Goal: Submit feedback/report problem: Submit feedback/report problem

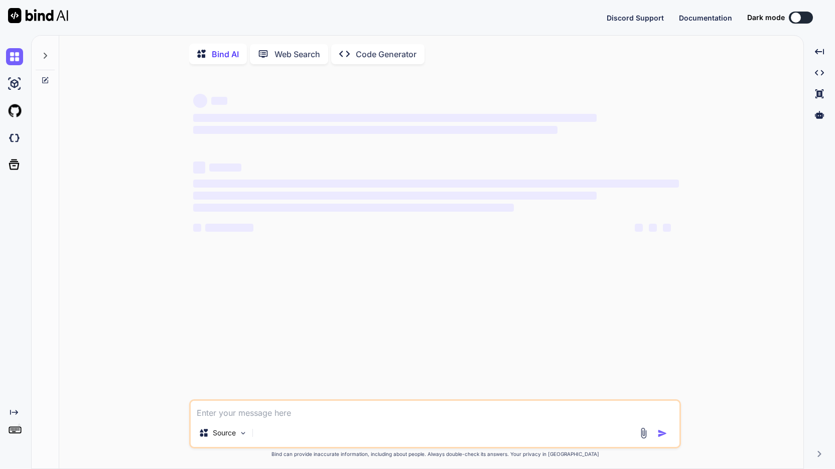
type textarea "x"
click at [16, 139] on img at bounding box center [14, 137] width 17 height 17
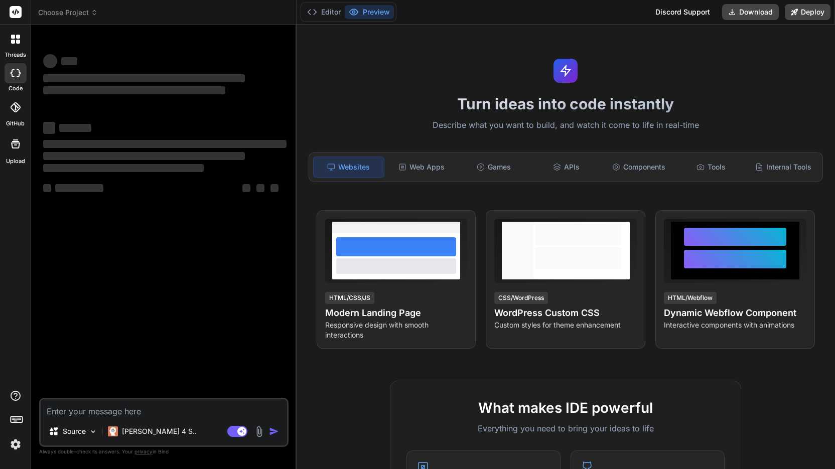
type textarea "x"
click at [96, 15] on icon at bounding box center [94, 12] width 7 height 7
type textarea "x"
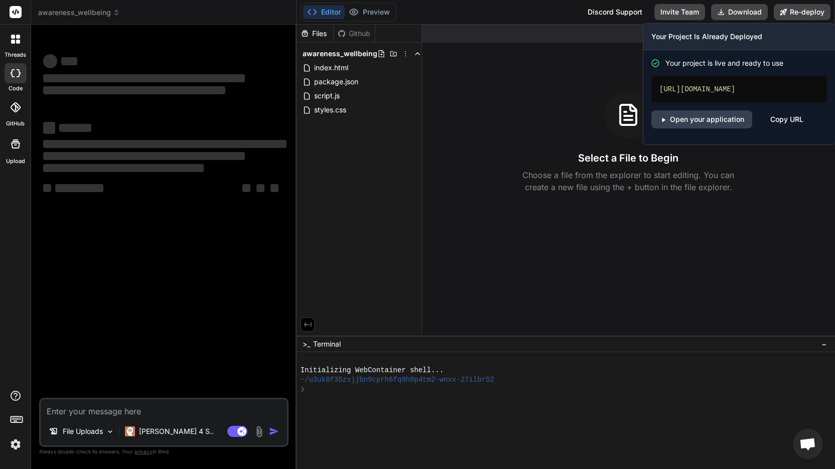
click at [783, 128] on div "Copy URL" at bounding box center [786, 119] width 33 height 18
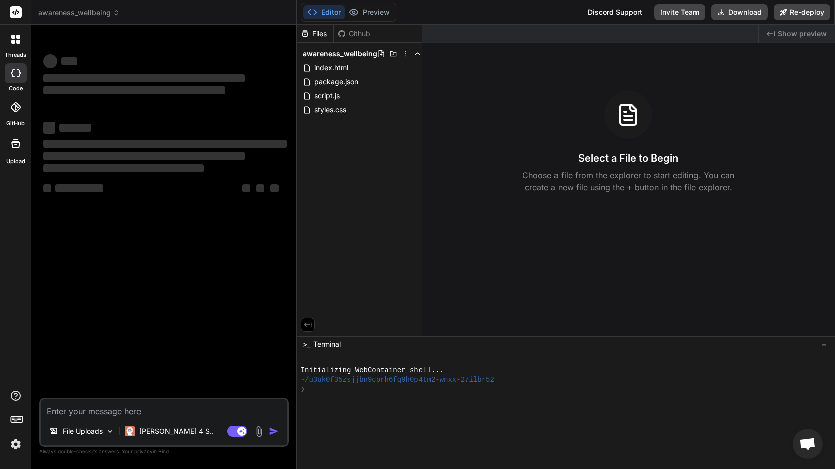
click at [824, 438] on div at bounding box center [566, 410] width 538 height 117
click at [818, 442] on span "Open chat" at bounding box center [808, 444] width 30 height 30
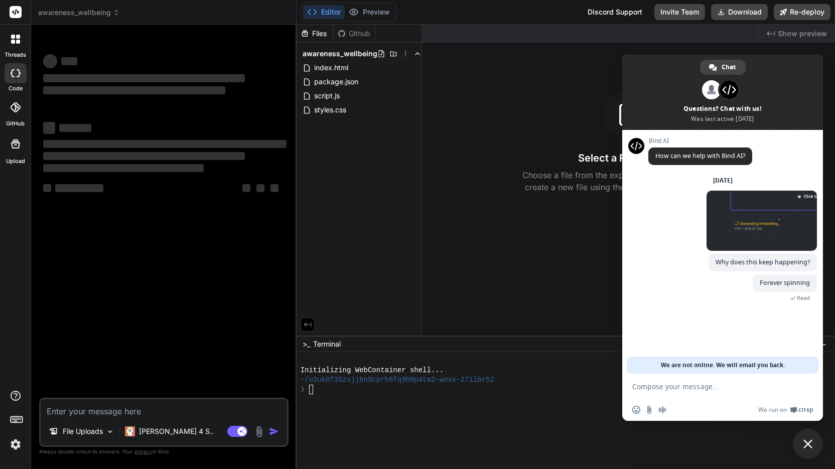
click at [680, 387] on textarea "Compose your message..." at bounding box center [711, 386] width 159 height 9
type textarea "H"
paste textarea "[URL][DOMAIN_NAME]"
type textarea "Why is this asking me to login when it should be public? https://awarenesswellb…"
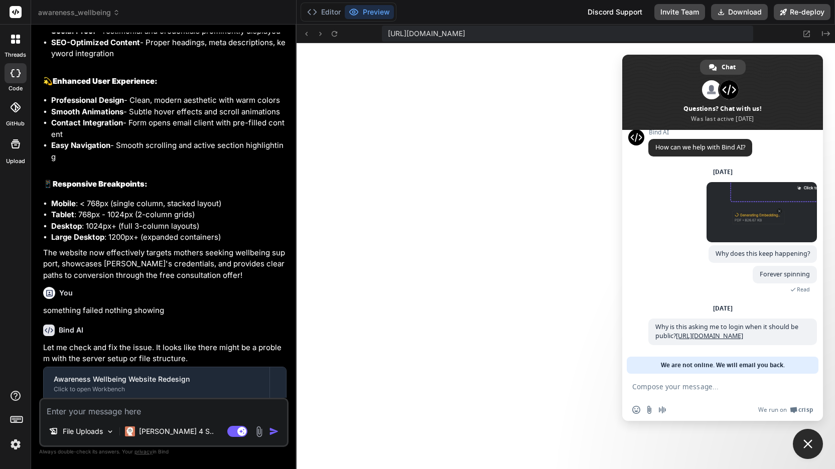
scroll to position [343, 0]
click at [803, 437] on span "Close chat" at bounding box center [808, 444] width 30 height 30
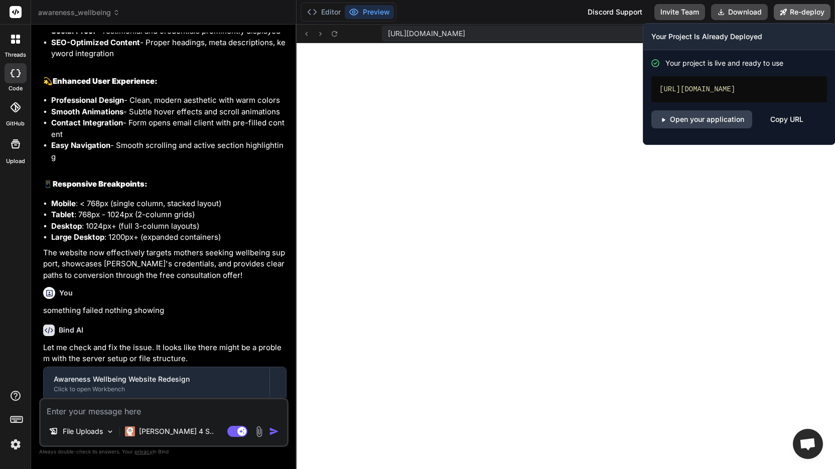
click at [800, 8] on button "Re-deploy" at bounding box center [802, 12] width 57 height 16
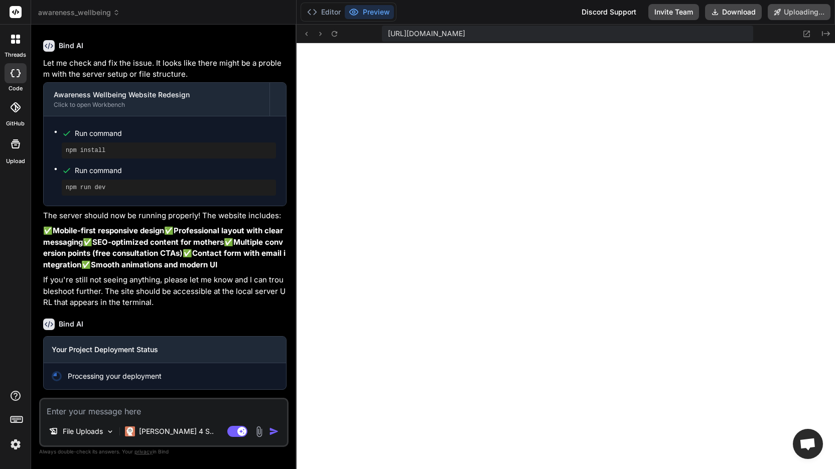
scroll to position [1325, 0]
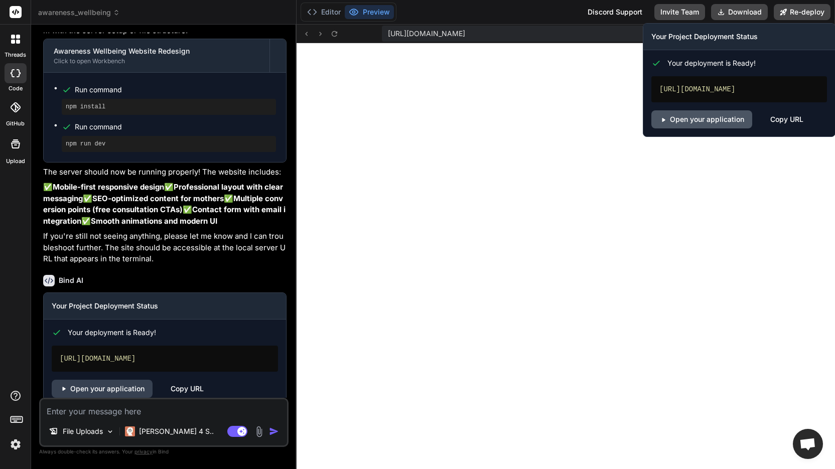
click at [737, 128] on link "Open your application" at bounding box center [701, 119] width 101 height 18
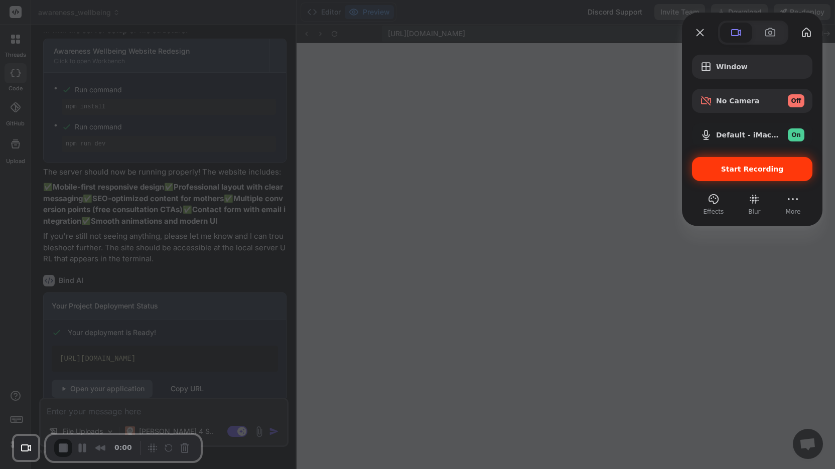
click at [736, 178] on div "Start Recording" at bounding box center [752, 169] width 120 height 24
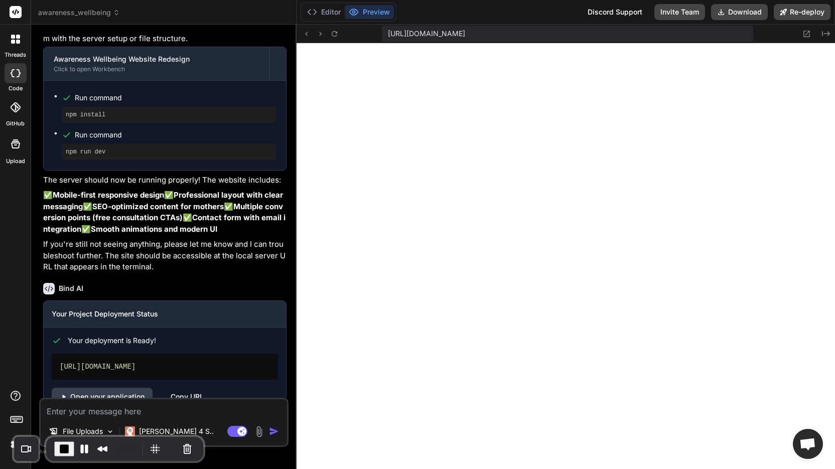
scroll to position [1196, 0]
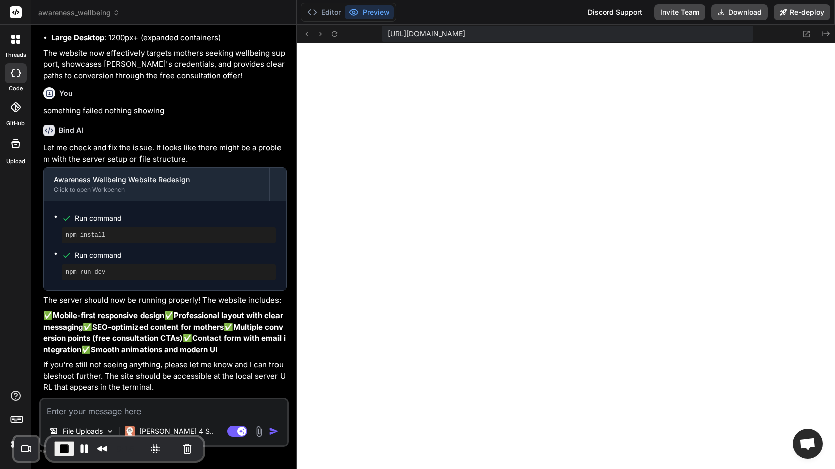
click at [114, 17] on span "awareness_wellbeing" at bounding box center [79, 13] width 82 height 10
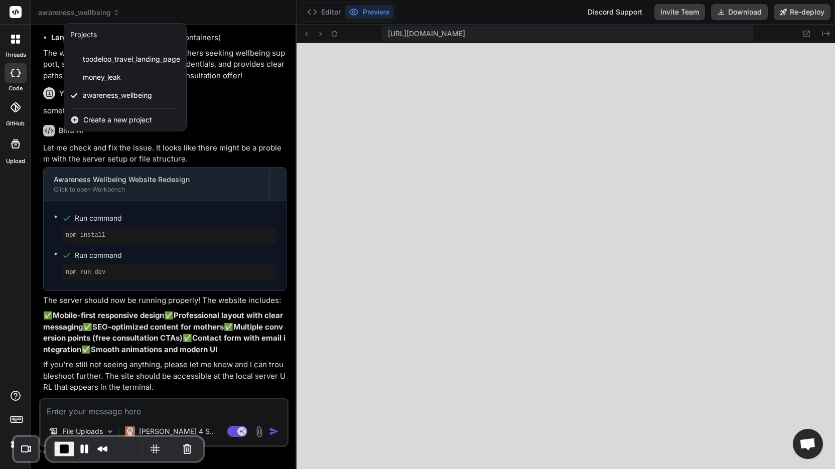
click at [271, 386] on div at bounding box center [417, 234] width 835 height 469
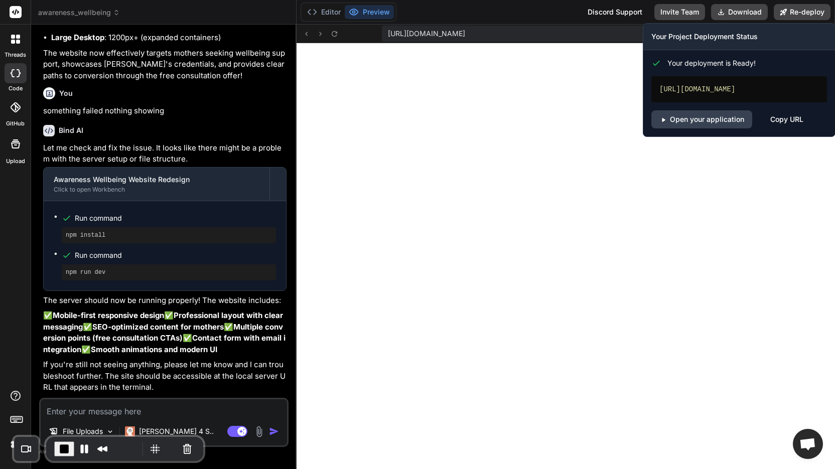
click at [775, 128] on div "Copy URL" at bounding box center [786, 119] width 33 height 18
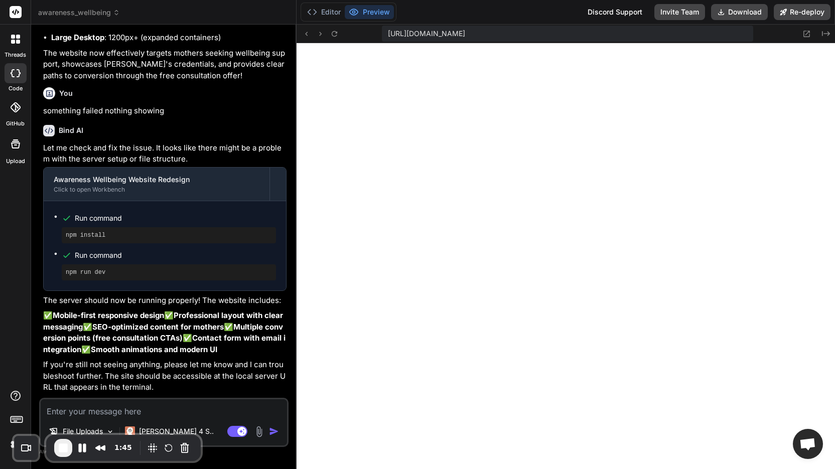
click at [112, 17] on span "awareness_wellbeing" at bounding box center [79, 13] width 82 height 10
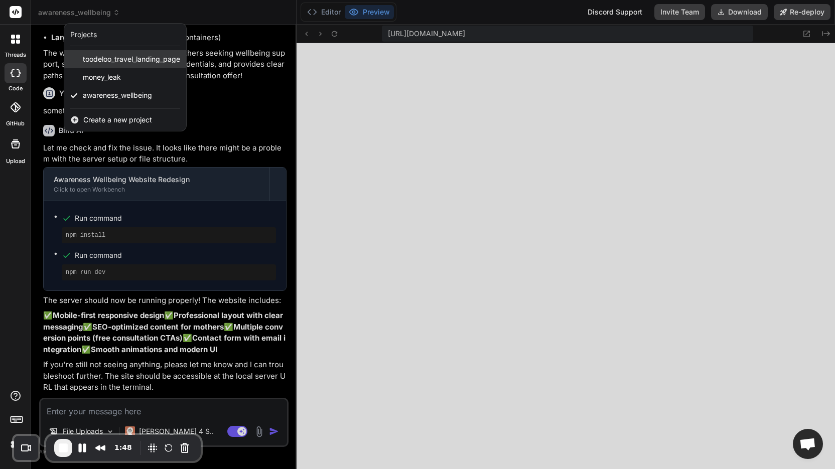
click at [124, 65] on div "toodeloo_travel_landing_page" at bounding box center [125, 59] width 122 height 18
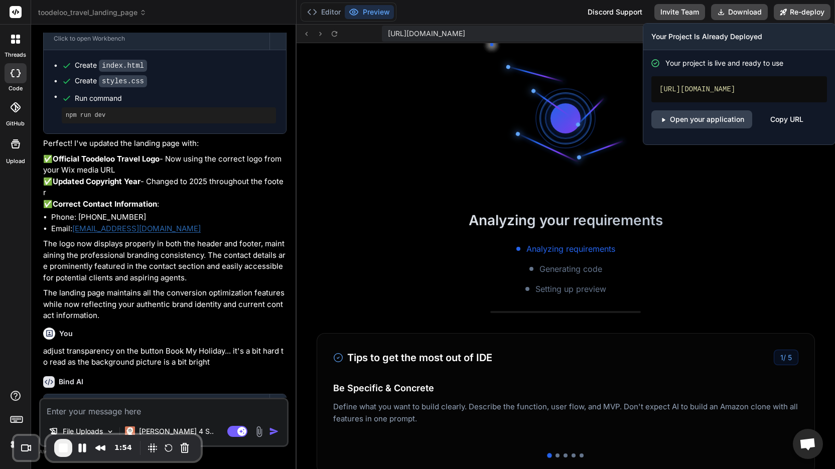
scroll to position [877, 0]
click at [792, 127] on div "Copy URL" at bounding box center [786, 119] width 33 height 18
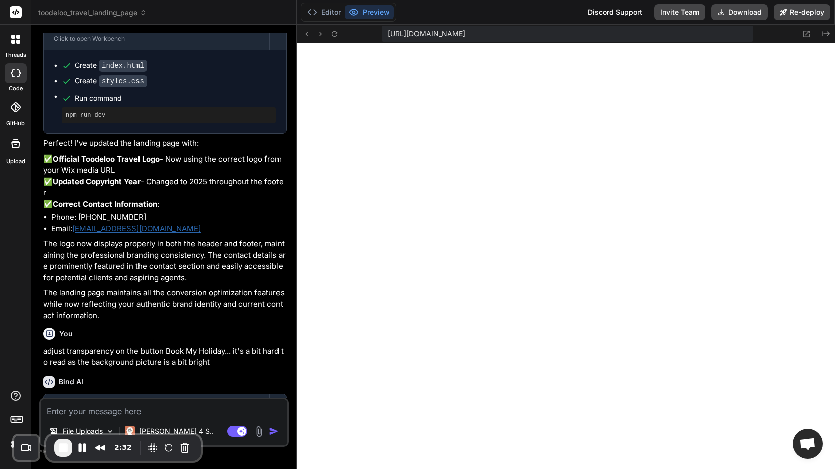
click at [87, 14] on span "toodeloo_travel_landing_page" at bounding box center [92, 13] width 108 height 10
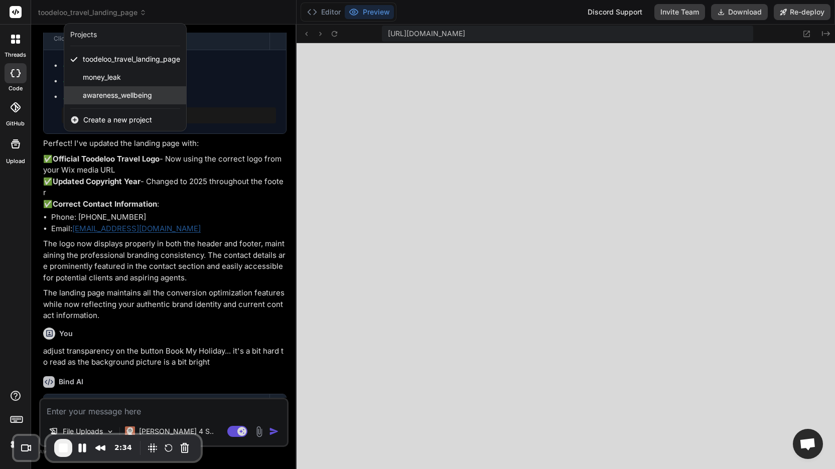
click at [108, 94] on span "awareness_wellbeing" at bounding box center [117, 95] width 69 height 10
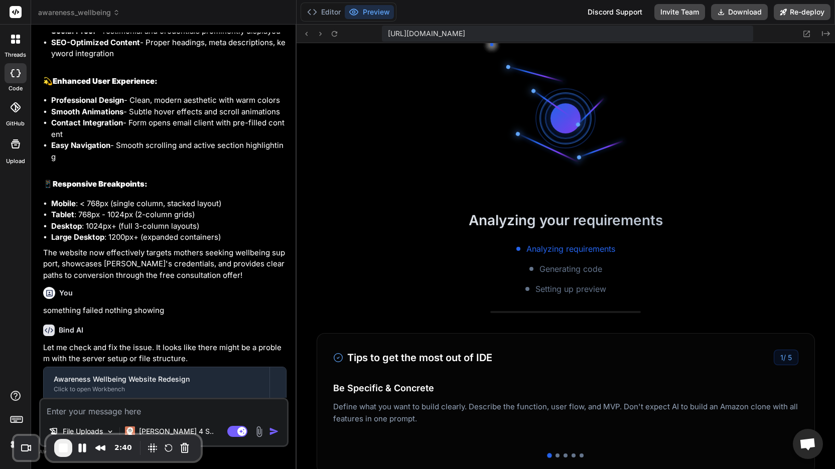
scroll to position [1392, 0]
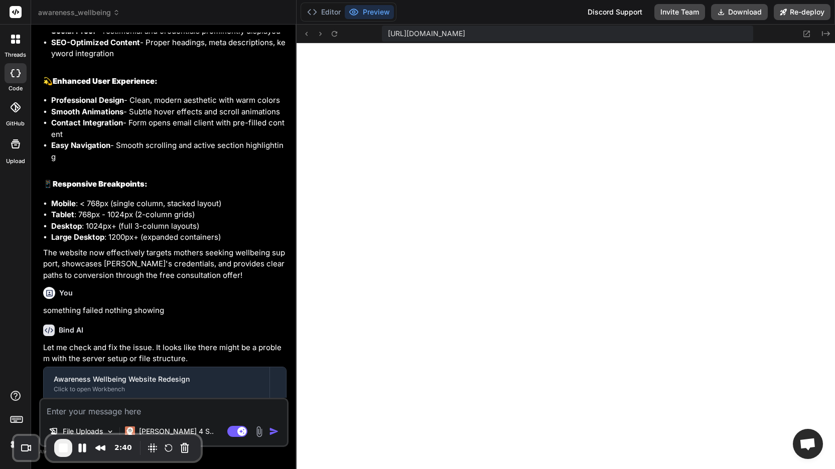
type textarea "x"
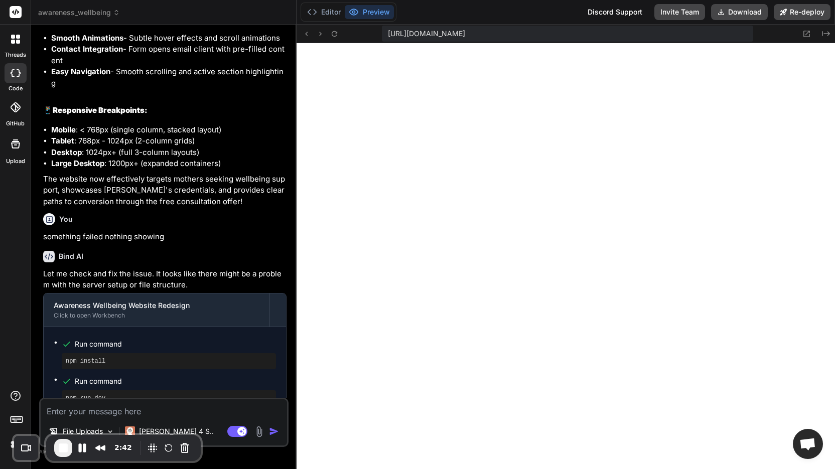
scroll to position [1237, 0]
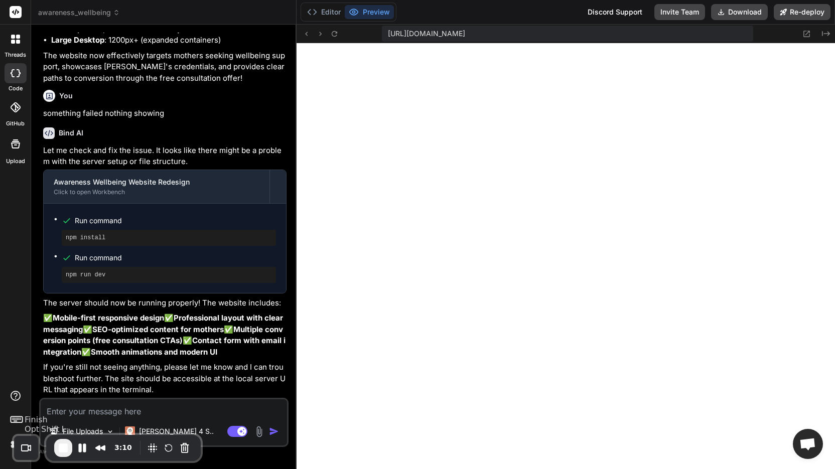
click at [64, 451] on span "End Recording" at bounding box center [63, 448] width 12 height 12
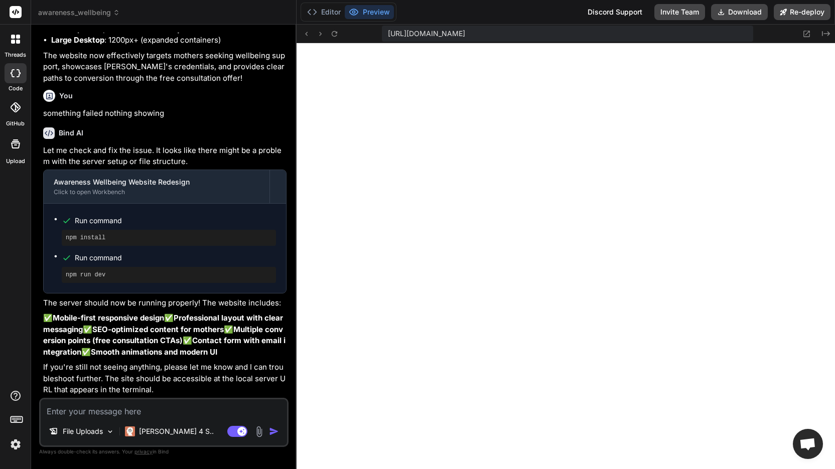
click at [814, 443] on span "Open chat" at bounding box center [807, 445] width 17 height 14
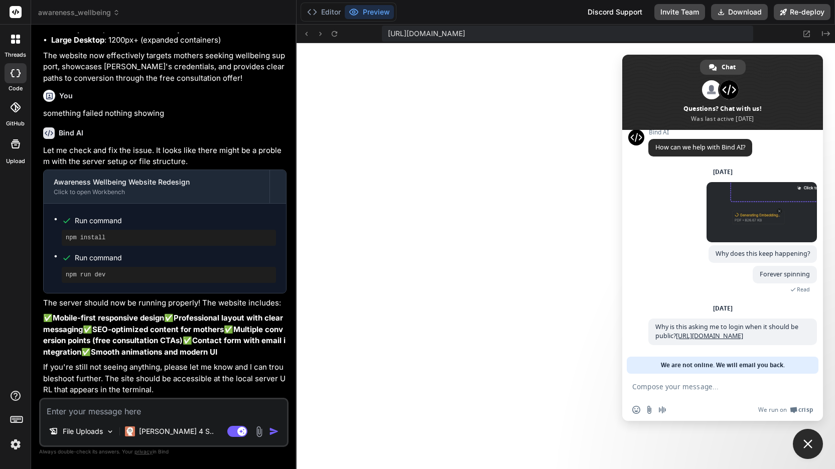
drag, startPoint x: 814, startPoint y: 443, endPoint x: 765, endPoint y: 406, distance: 61.3
click at [809, 435] on span "Close chat" at bounding box center [808, 444] width 30 height 30
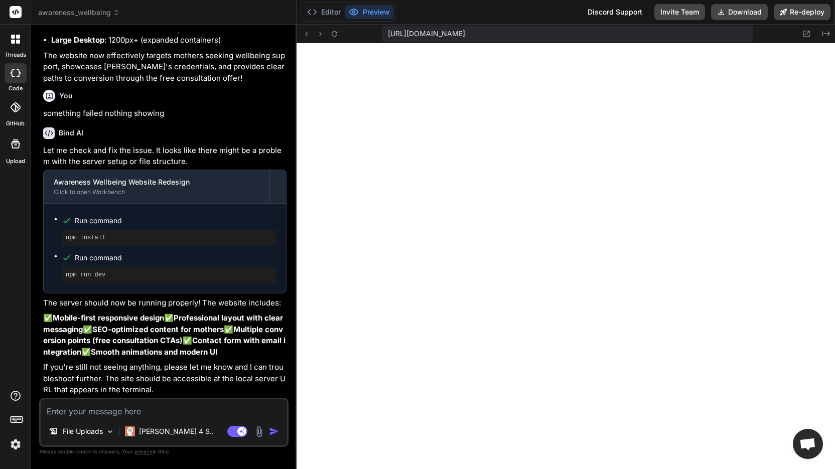
click at [809, 452] on span "Open chat" at bounding box center [808, 444] width 30 height 30
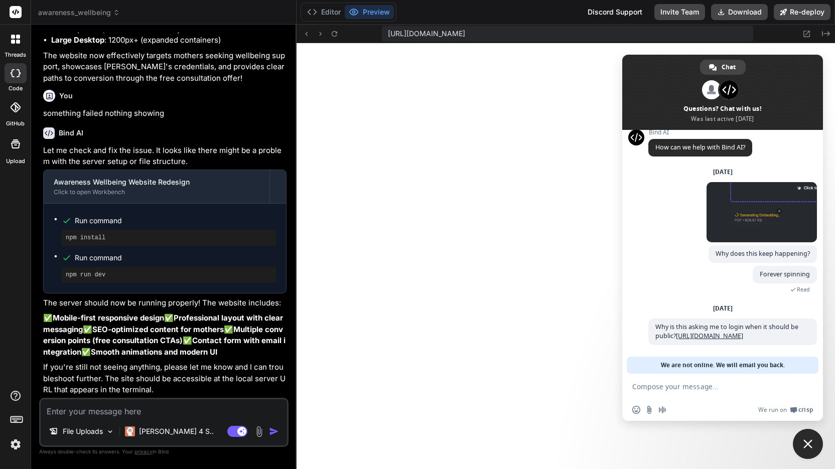
click at [664, 387] on textarea "Compose your message..." at bounding box center [711, 386] width 159 height 9
paste textarea "https://www.loom.com/share/4d9591c03b1d431095d25099239fea99"
type textarea "Need a response as soon as possible please:[URL][DOMAIN_NAME]"
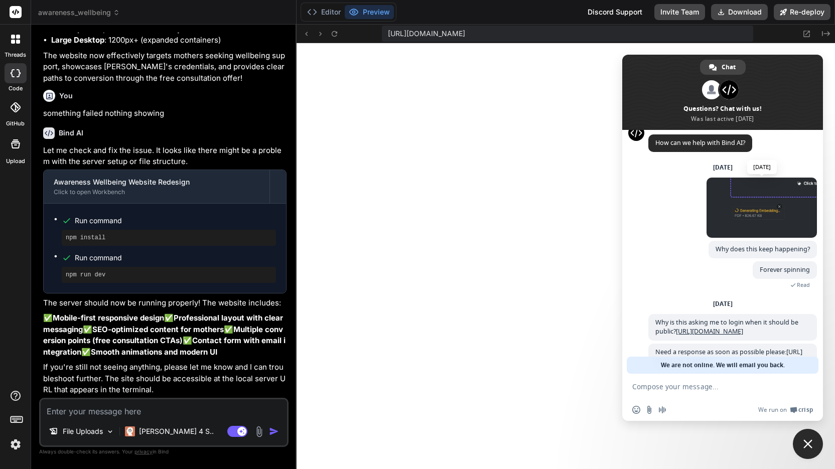
scroll to position [58, 0]
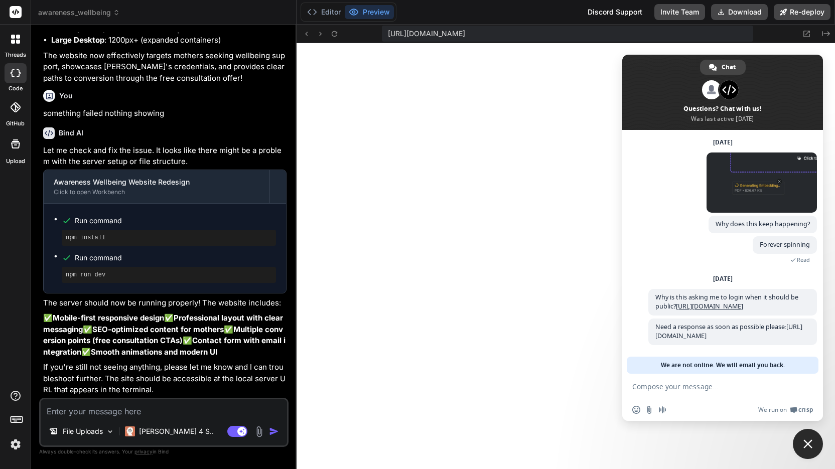
click at [701, 389] on textarea "Compose your message..." at bounding box center [711, 386] width 159 height 9
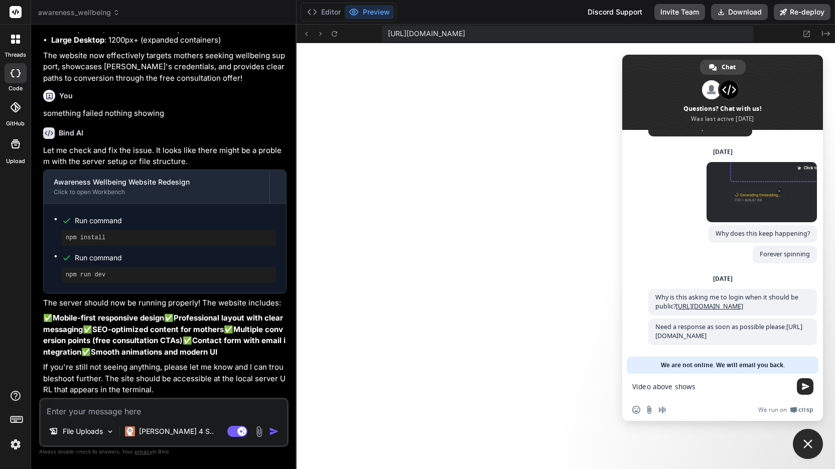
scroll to position [49, 0]
type textarea "Video above shows issue I am having"
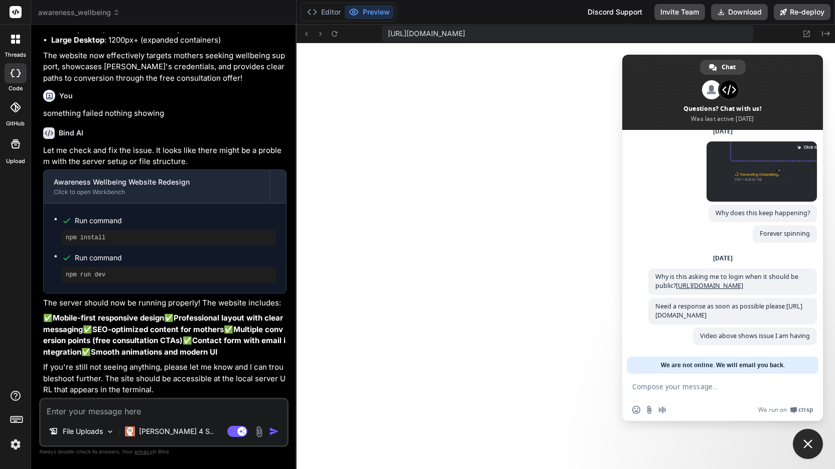
scroll to position [69, 0]
click at [113, 16] on icon at bounding box center [116, 12] width 7 height 7
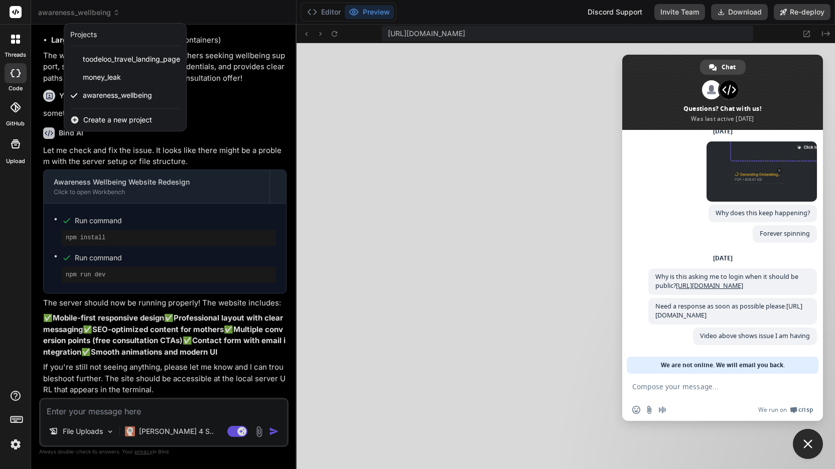
click at [114, 121] on span "Create a new project" at bounding box center [117, 120] width 69 height 10
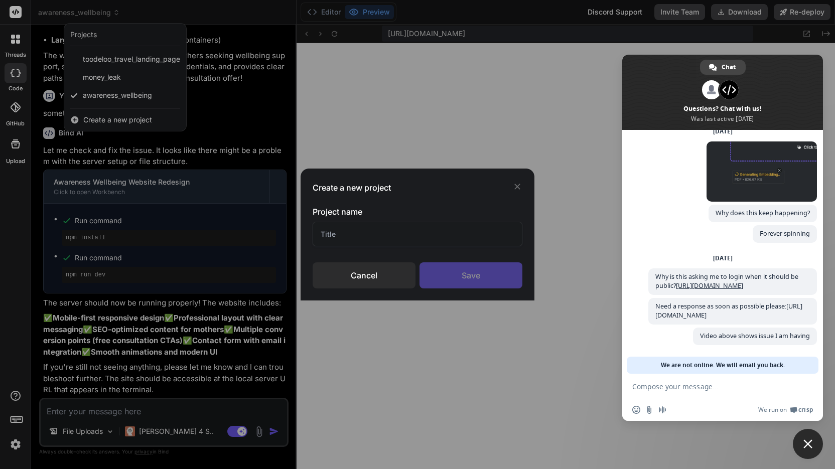
click at [353, 231] on input "text" at bounding box center [418, 234] width 210 height 25
type input "ADHD Shine"
click at [474, 283] on div "Save" at bounding box center [471, 275] width 103 height 26
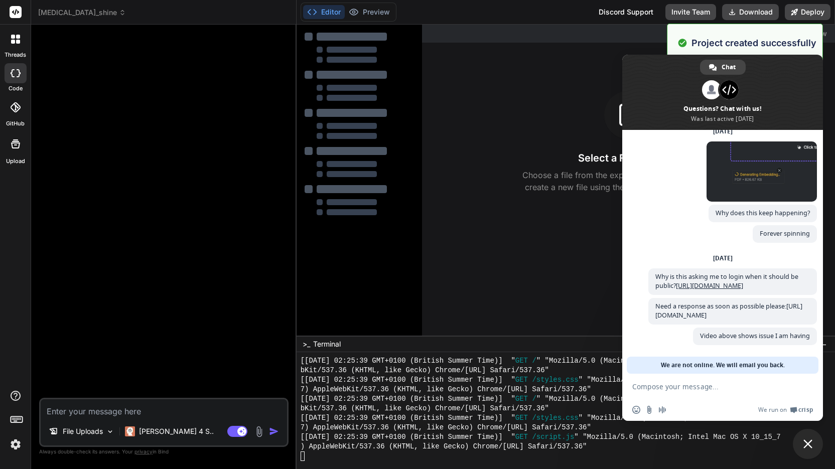
type textarea "x"
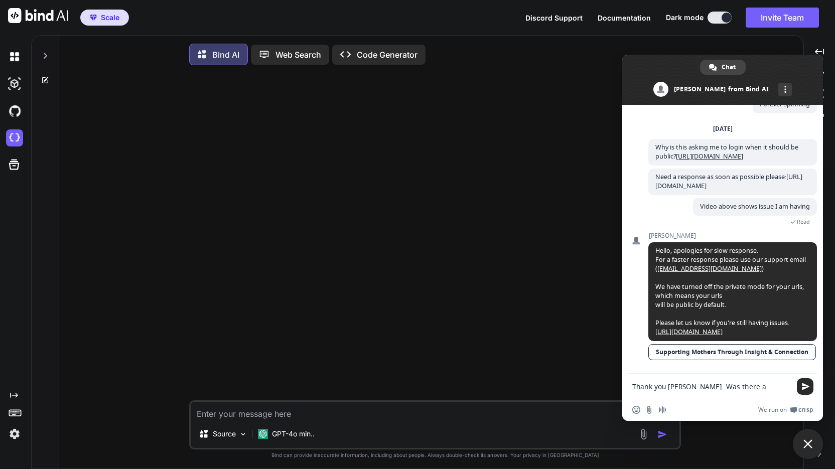
scroll to position [178, 0]
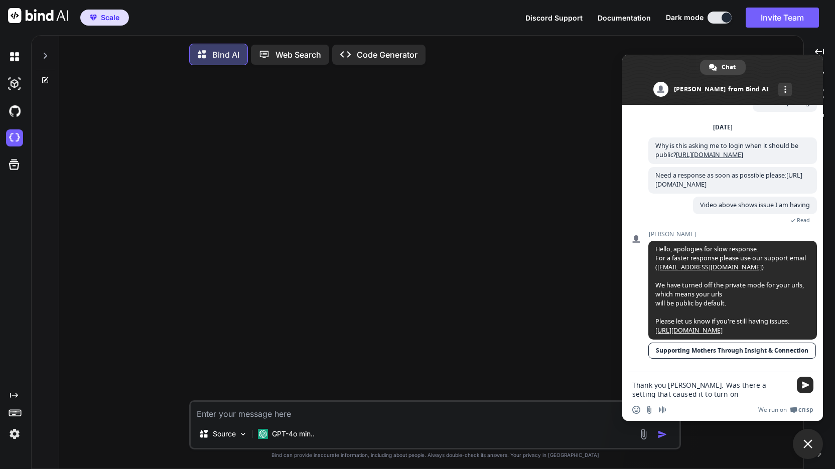
type textarea "Thank you [PERSON_NAME]. Was there a setting that caused it to turn on?"
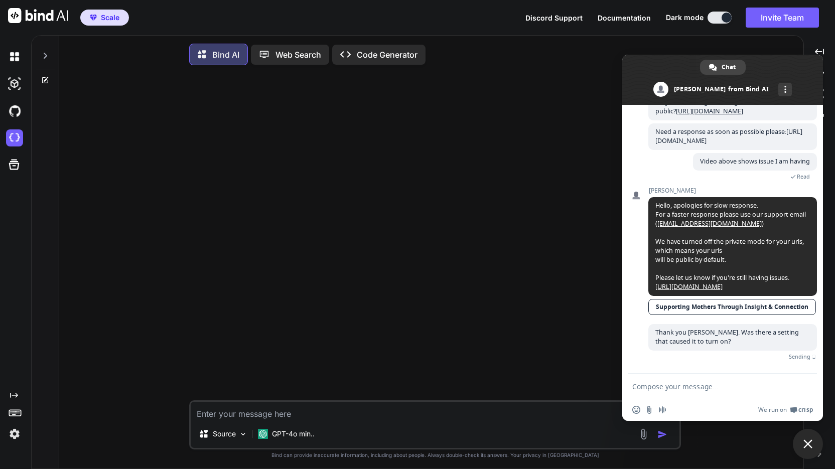
scroll to position [210, 0]
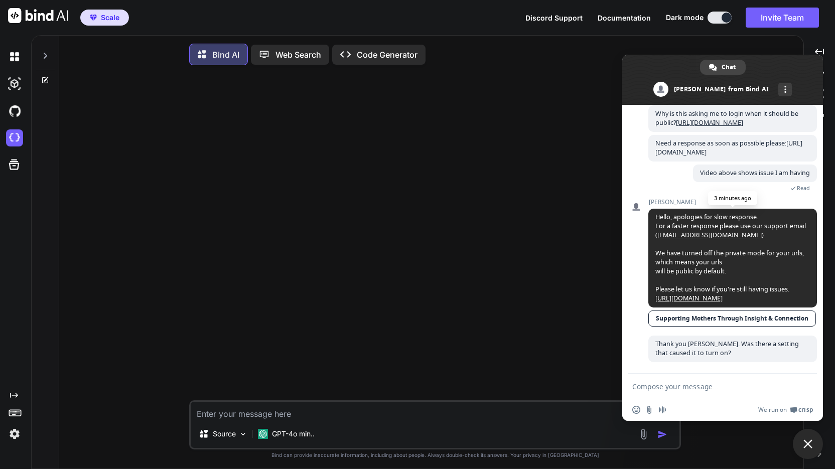
click at [720, 297] on link "[URL][DOMAIN_NAME]" at bounding box center [688, 298] width 67 height 9
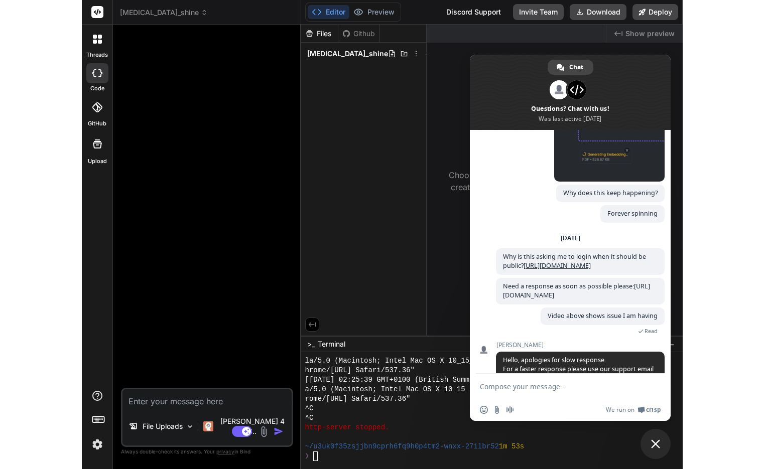
scroll to position [1440, 0]
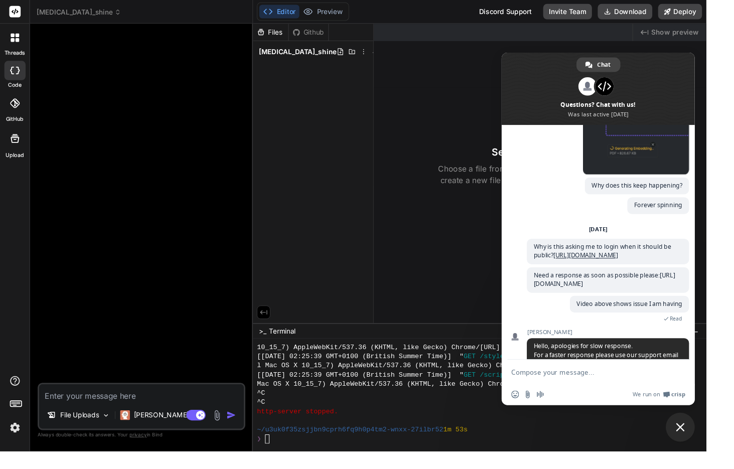
type textarea "x"
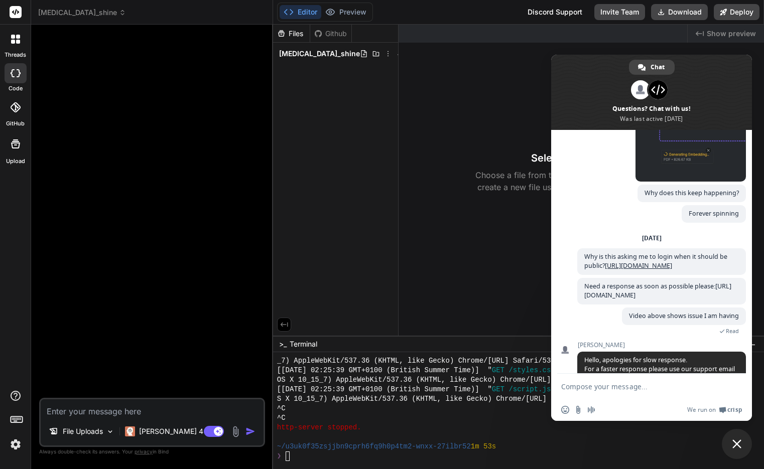
scroll to position [235, 0]
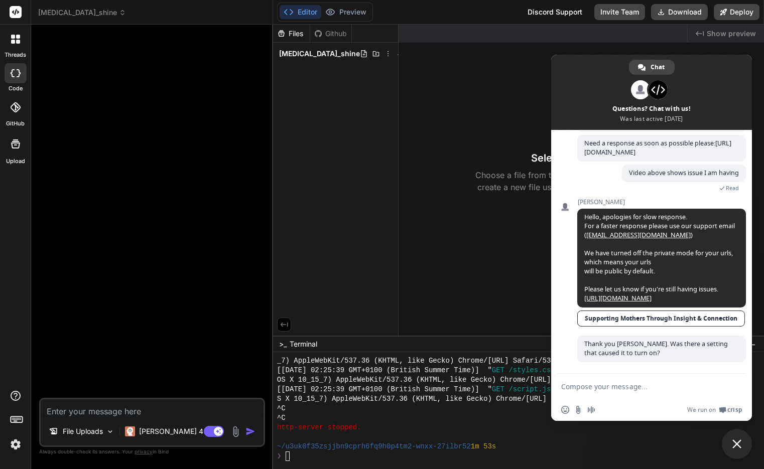
click at [502, 451] on span "Close chat" at bounding box center [737, 444] width 30 height 30
